Goal: Communication & Community: Ask a question

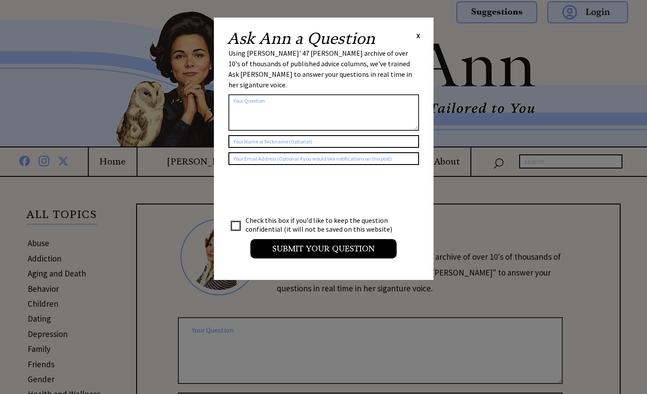
click at [268, 101] on textarea at bounding box center [323, 112] width 191 height 36
type textarea "[DEMOGRAPHIC_DATA] gets pregnant her friends stop talking to her because she ca…"
click at [255, 135] on input "text" at bounding box center [323, 141] width 191 height 13
type input "nga"
click at [262, 106] on textarea "[DEMOGRAPHIC_DATA] gets pregnant her friends stop talking to her because she ca…" at bounding box center [323, 112] width 191 height 36
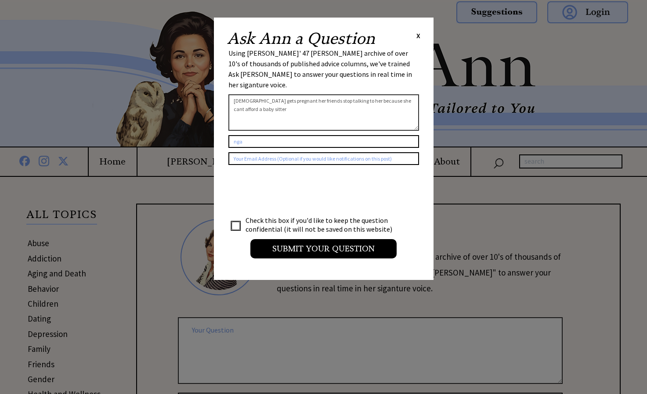
click at [267, 99] on textarea "[DEMOGRAPHIC_DATA] gets pregnant her friends stop talking to her because she ca…" at bounding box center [323, 112] width 191 height 36
click at [355, 105] on textarea "[DEMOGRAPHIC_DATA] gets pregnant her friends stop talking to her because she ca…" at bounding box center [323, 112] width 191 height 36
type textarea "[DEMOGRAPHIC_DATA] gets pregnant her friends stop talking to her because she ca…"
click at [235, 220] on td at bounding box center [236, 225] width 15 height 18
click at [235, 222] on input "checkbox" at bounding box center [235, 226] width 9 height 9
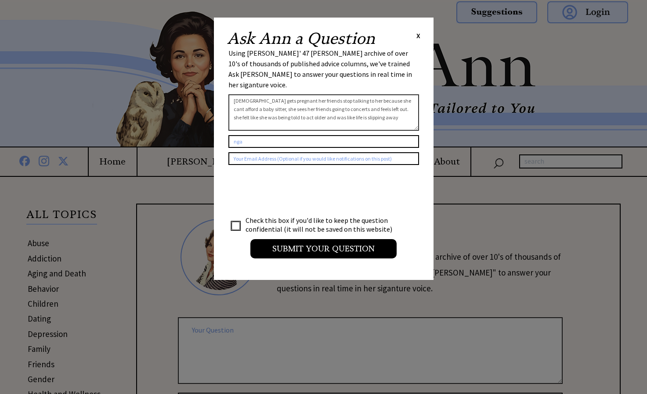
checkbox input "true"
drag, startPoint x: 377, startPoint y: 110, endPoint x: 204, endPoint y: 55, distance: 181.9
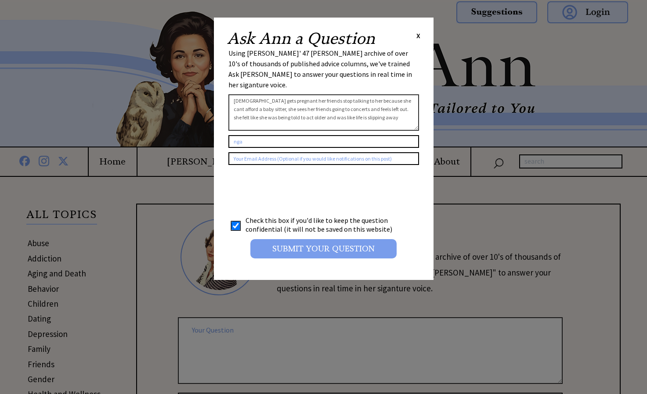
click at [332, 243] on input "Submit your Question" at bounding box center [323, 248] width 146 height 19
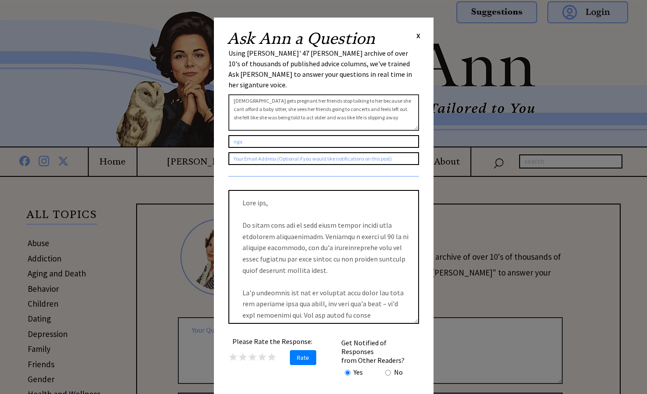
drag, startPoint x: 346, startPoint y: 297, endPoint x: 235, endPoint y: 215, distance: 138.2
click at [235, 215] on textarea at bounding box center [323, 257] width 191 height 134
click at [389, 176] on div "Please Rate the Response: ★ ★ ★ ★ ★ Rate Get Notified of Responses from Other R…" at bounding box center [323, 256] width 191 height 161
drag, startPoint x: 372, startPoint y: 180, endPoint x: 375, endPoint y: 209, distance: 28.7
click at [375, 209] on textarea at bounding box center [323, 257] width 191 height 134
